Goal: Information Seeking & Learning: Learn about a topic

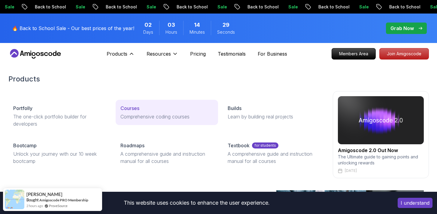
click at [132, 118] on p "Comprehensive coding courses" at bounding box center [166, 116] width 93 height 7
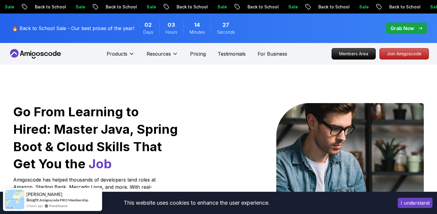
click at [126, 48] on div "Products" at bounding box center [121, 54] width 28 height 12
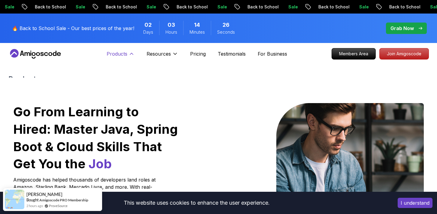
click at [125, 51] on p "Products" at bounding box center [117, 53] width 21 height 7
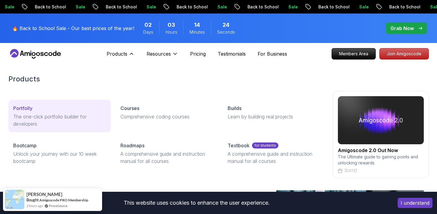
click at [55, 107] on div "Portfolly" at bounding box center [59, 108] width 93 height 7
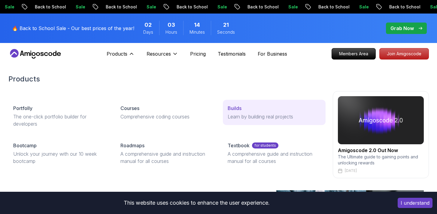
click at [236, 114] on p "Learn by building real projects" at bounding box center [274, 116] width 93 height 7
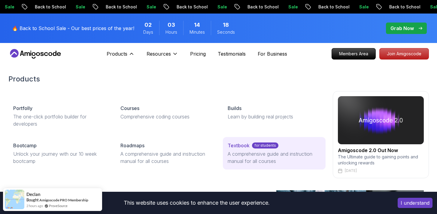
click at [246, 153] on p "A comprehensive guide and instruction manual for all courses" at bounding box center [274, 157] width 93 height 14
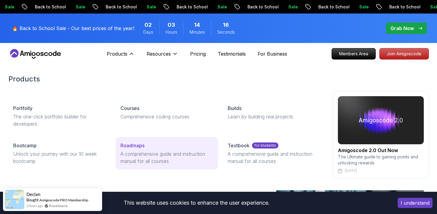
click at [142, 149] on link "Roadmaps A comprehensive guide and instruction manual for all courses" at bounding box center [167, 153] width 102 height 32
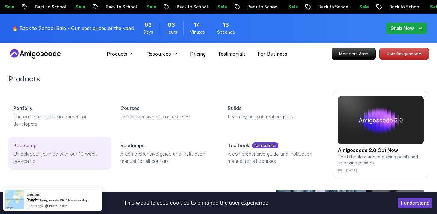
click at [98, 152] on p "Unlock your journey with our 10 week bootcamp" at bounding box center [59, 157] width 93 height 14
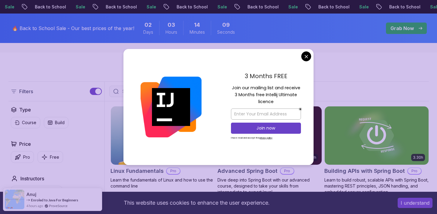
scroll to position [149, 0]
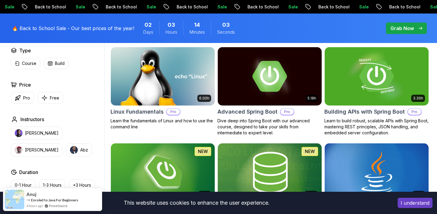
scroll to position [186, 0]
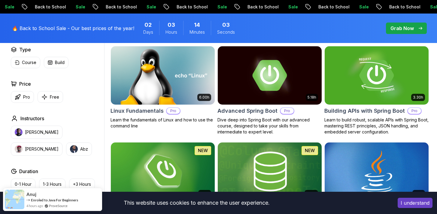
click at [416, 202] on button "I understand" at bounding box center [415, 203] width 35 height 10
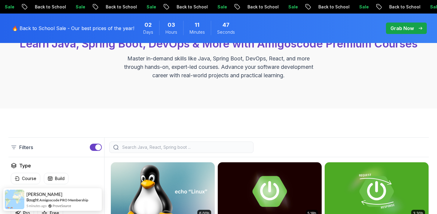
scroll to position [0, 0]
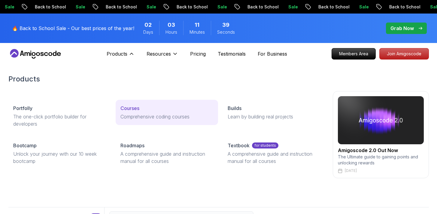
click at [143, 112] on link "Courses Comprehensive coding courses" at bounding box center [167, 112] width 102 height 25
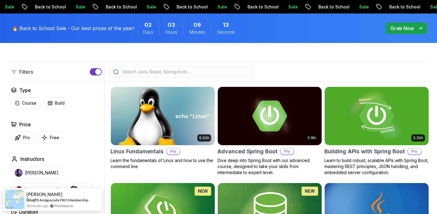
scroll to position [168, 0]
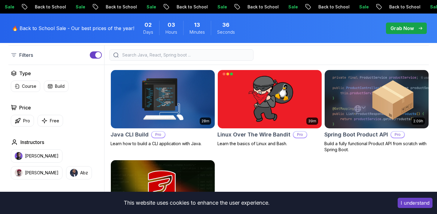
scroll to position [165, 0]
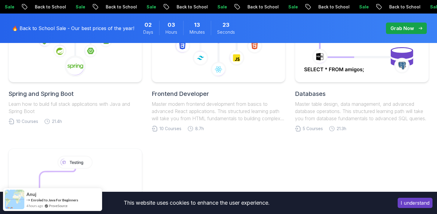
scroll to position [393, 0]
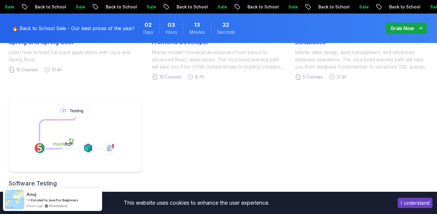
click at [415, 205] on button "I understand" at bounding box center [415, 203] width 35 height 10
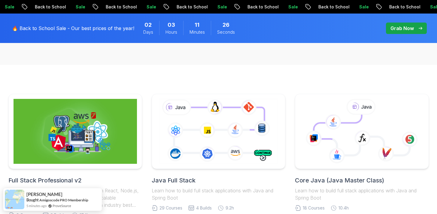
scroll to position [168, 0]
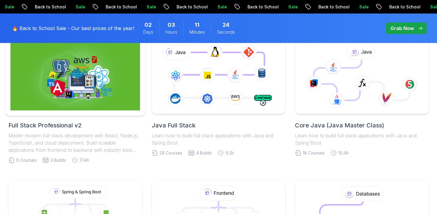
click at [66, 90] on img at bounding box center [75, 76] width 130 height 68
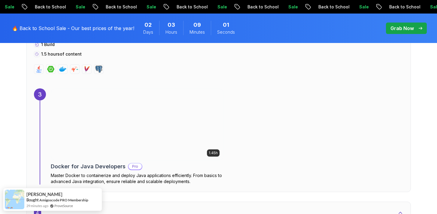
scroll to position [846, 0]
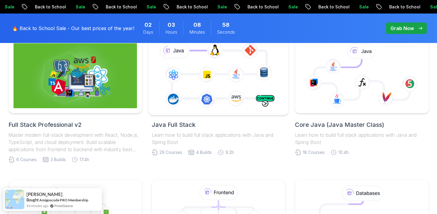
scroll to position [168, 0]
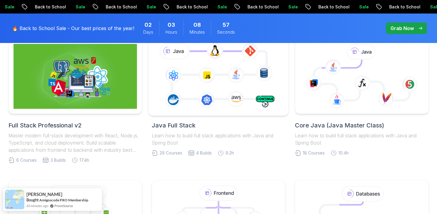
click at [228, 88] on icon at bounding box center [218, 76] width 127 height 71
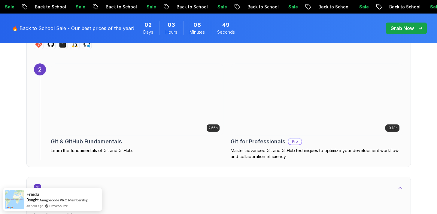
scroll to position [797, 0]
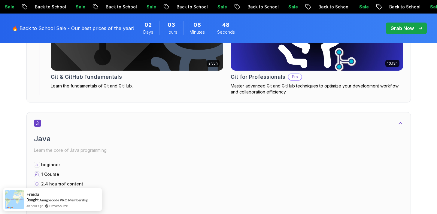
click at [406, 30] on p "Grab Now" at bounding box center [401, 28] width 23 height 7
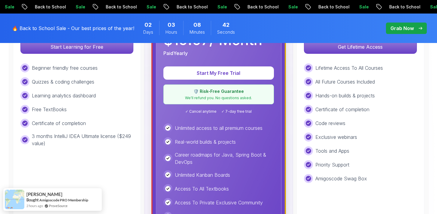
scroll to position [311, 0]
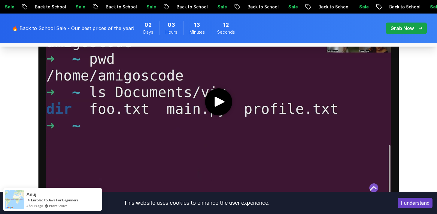
scroll to position [360, 0]
click at [226, 112] on media-play-button "play" at bounding box center [218, 102] width 27 height 27
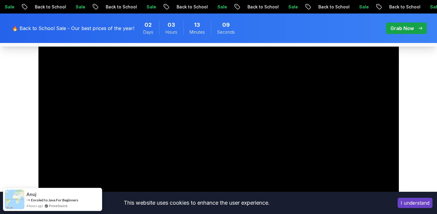
click at [414, 203] on button "I understand" at bounding box center [415, 203] width 35 height 10
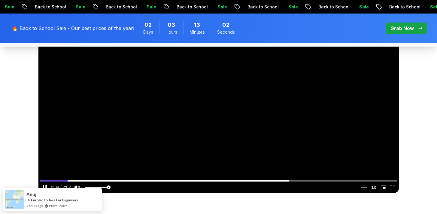
scroll to position [434, 0]
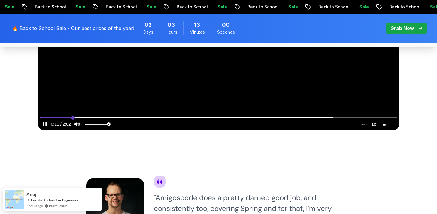
click at [97, 116] on input "seek" at bounding box center [218, 118] width 357 height 8
click at [121, 118] on input "seek" at bounding box center [218, 118] width 357 height 8
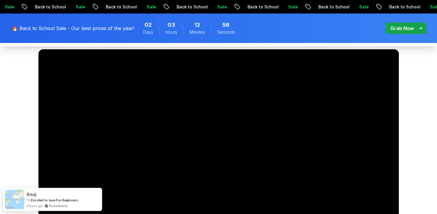
scroll to position [305, 0]
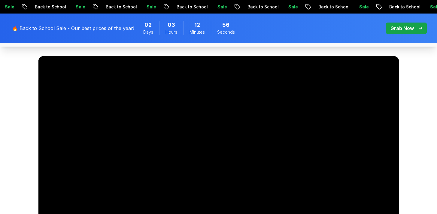
click at [129, 94] on video at bounding box center [218, 157] width 360 height 203
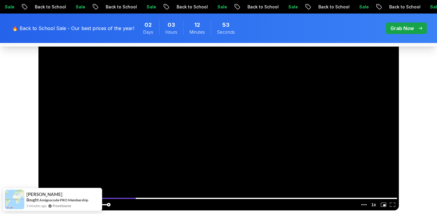
scroll to position [354, 0]
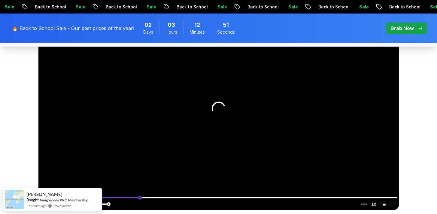
click at [214, 199] on input "seek" at bounding box center [218, 198] width 357 height 8
drag, startPoint x: 241, startPoint y: 196, endPoint x: 260, endPoint y: 199, distance: 19.5
click at [241, 196] on input "seek" at bounding box center [218, 198] width 357 height 8
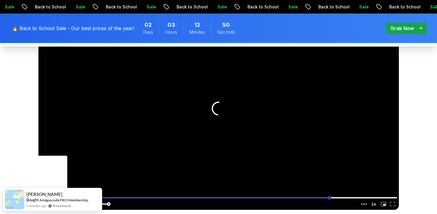
drag, startPoint x: 281, startPoint y: 199, endPoint x: 329, endPoint y: 201, distance: 48.4
type input "0.810393812643043"
click at [329, 201] on input "seek" at bounding box center [218, 198] width 357 height 8
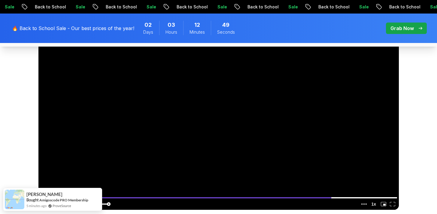
click at [193, 128] on video at bounding box center [218, 108] width 360 height 203
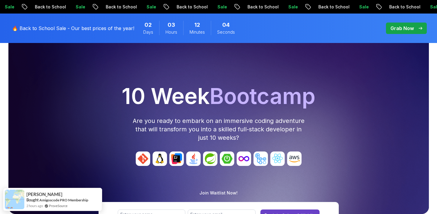
scroll to position [0, 0]
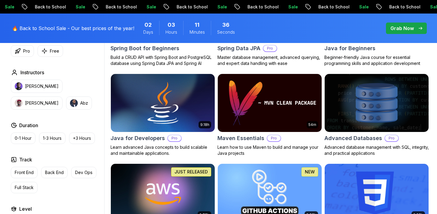
scroll to position [460, 0]
